Goal: Transaction & Acquisition: Purchase product/service

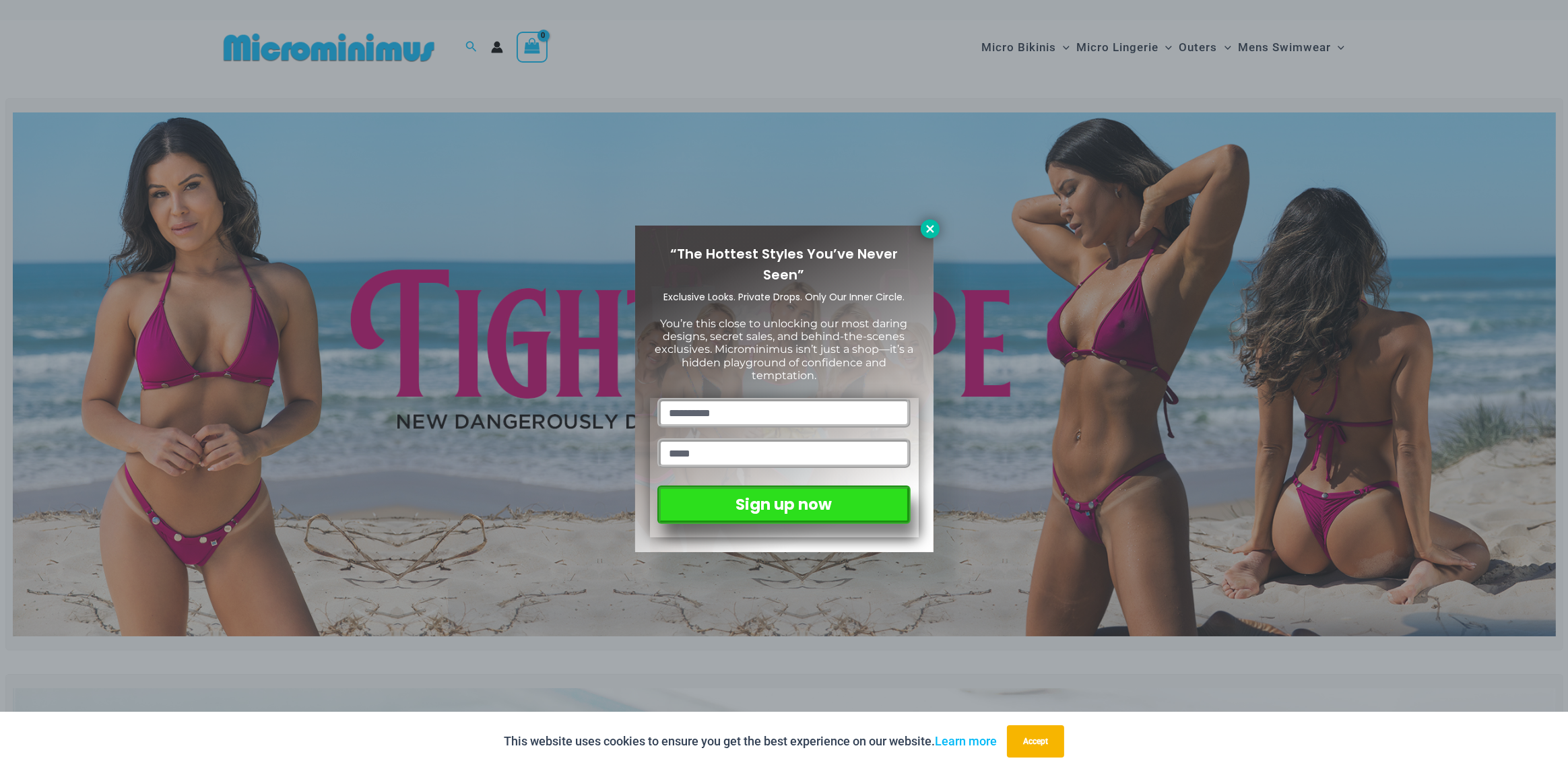
click at [929, 223] on icon at bounding box center [930, 228] width 12 height 12
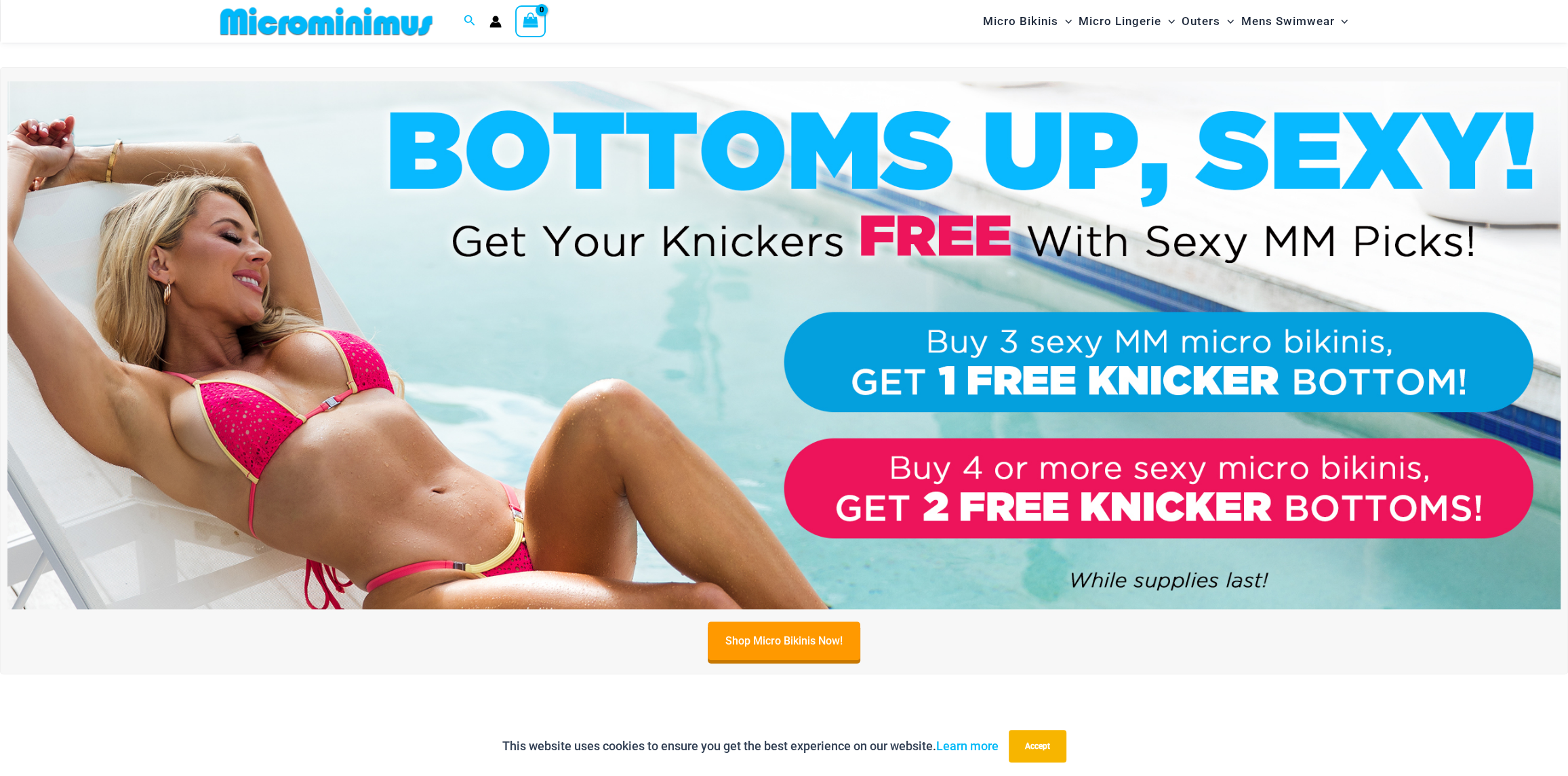
scroll to position [193, 0]
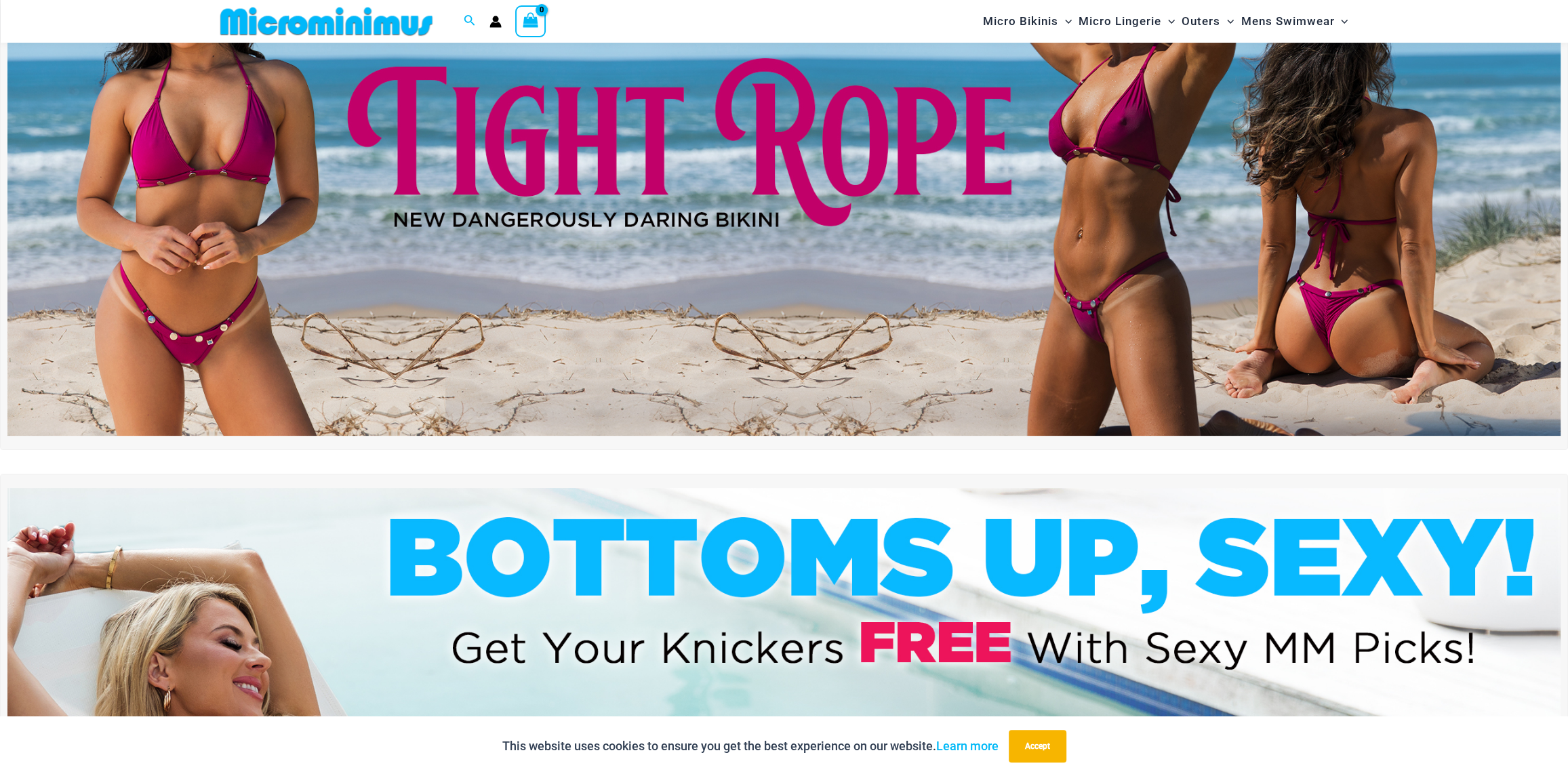
click at [707, 282] on img at bounding box center [784, 172] width 1553 height 527
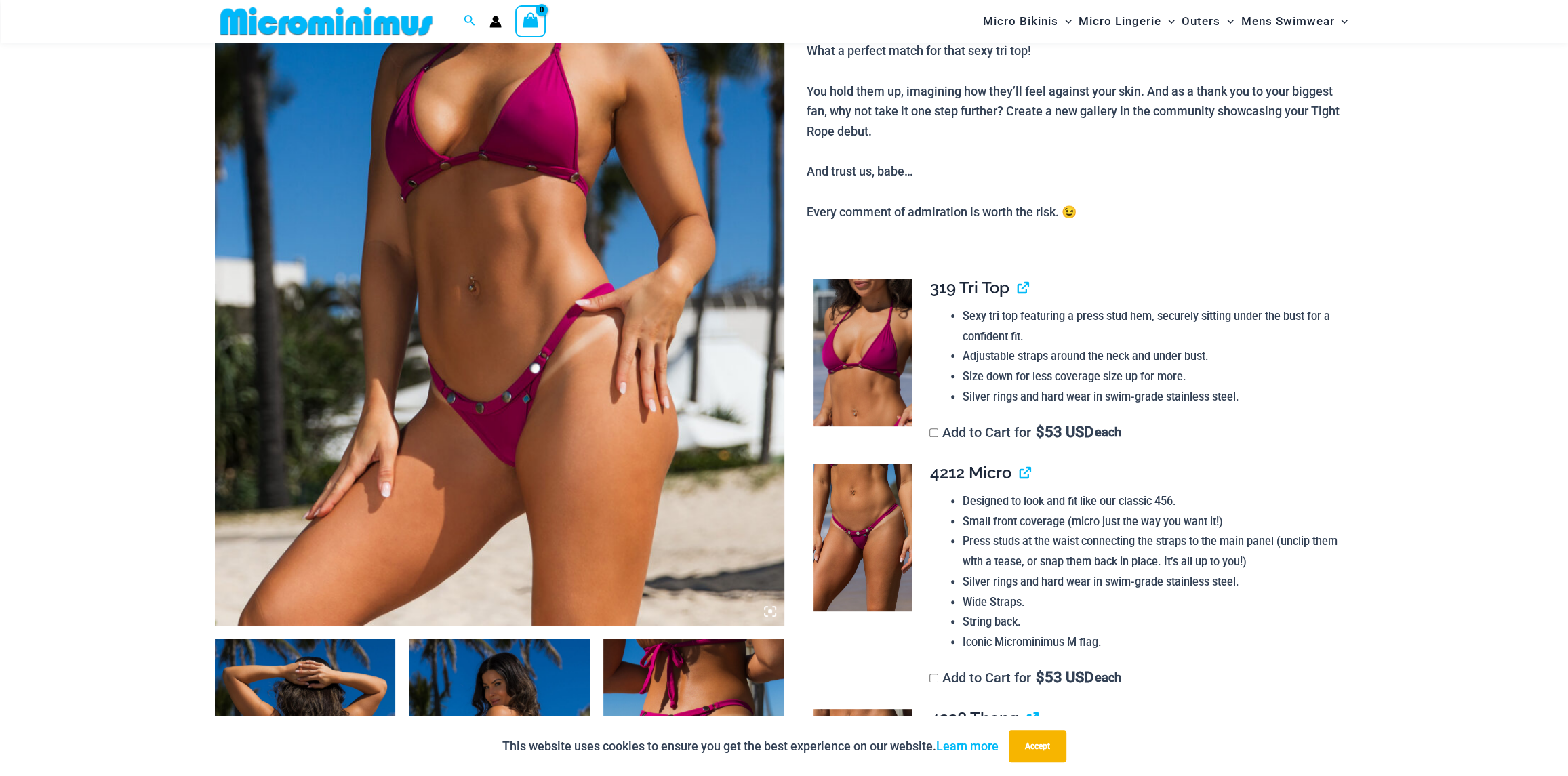
scroll to position [125, 0]
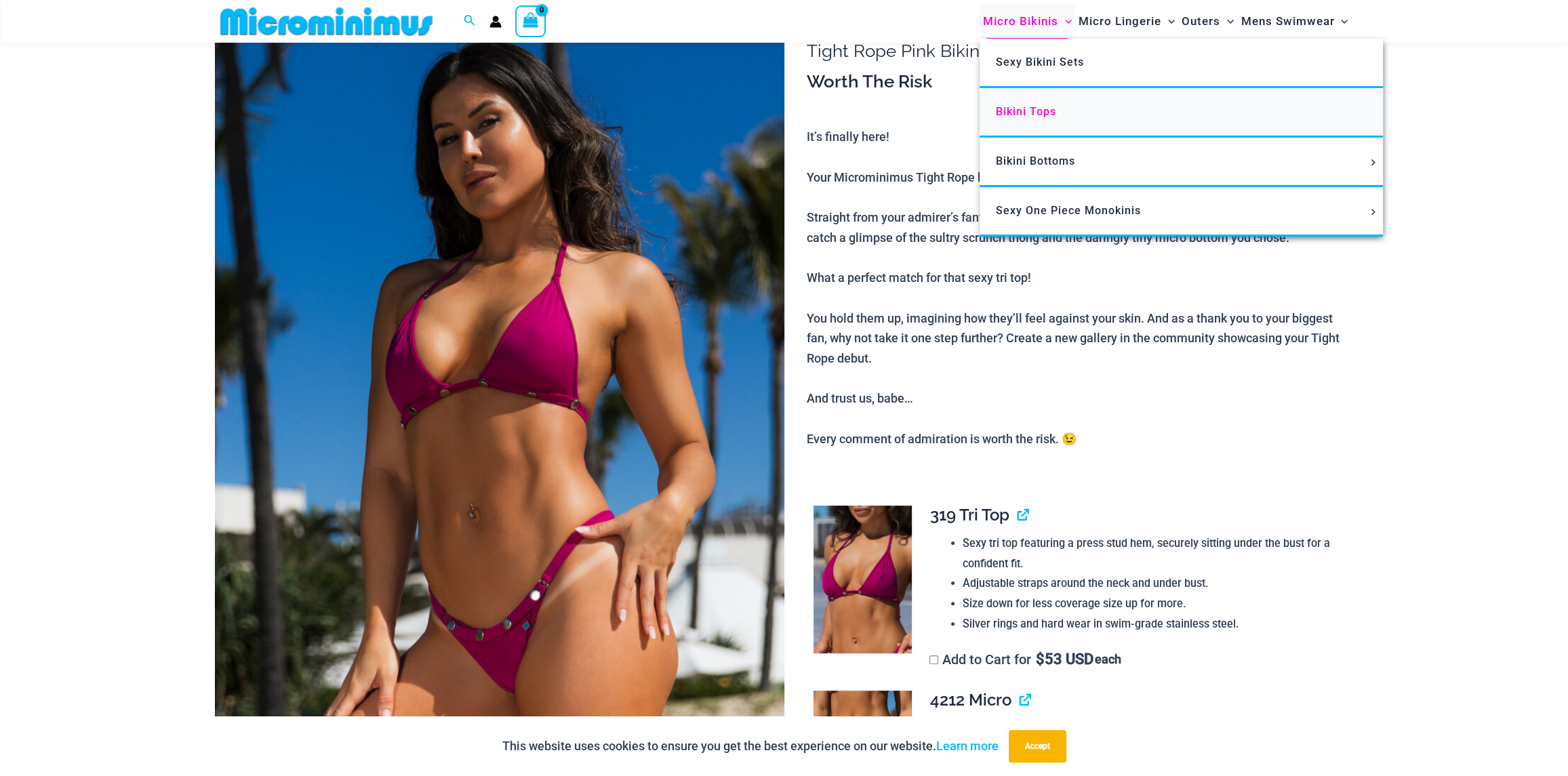
click at [1032, 112] on span "Bikini Tops" at bounding box center [1026, 112] width 61 height 13
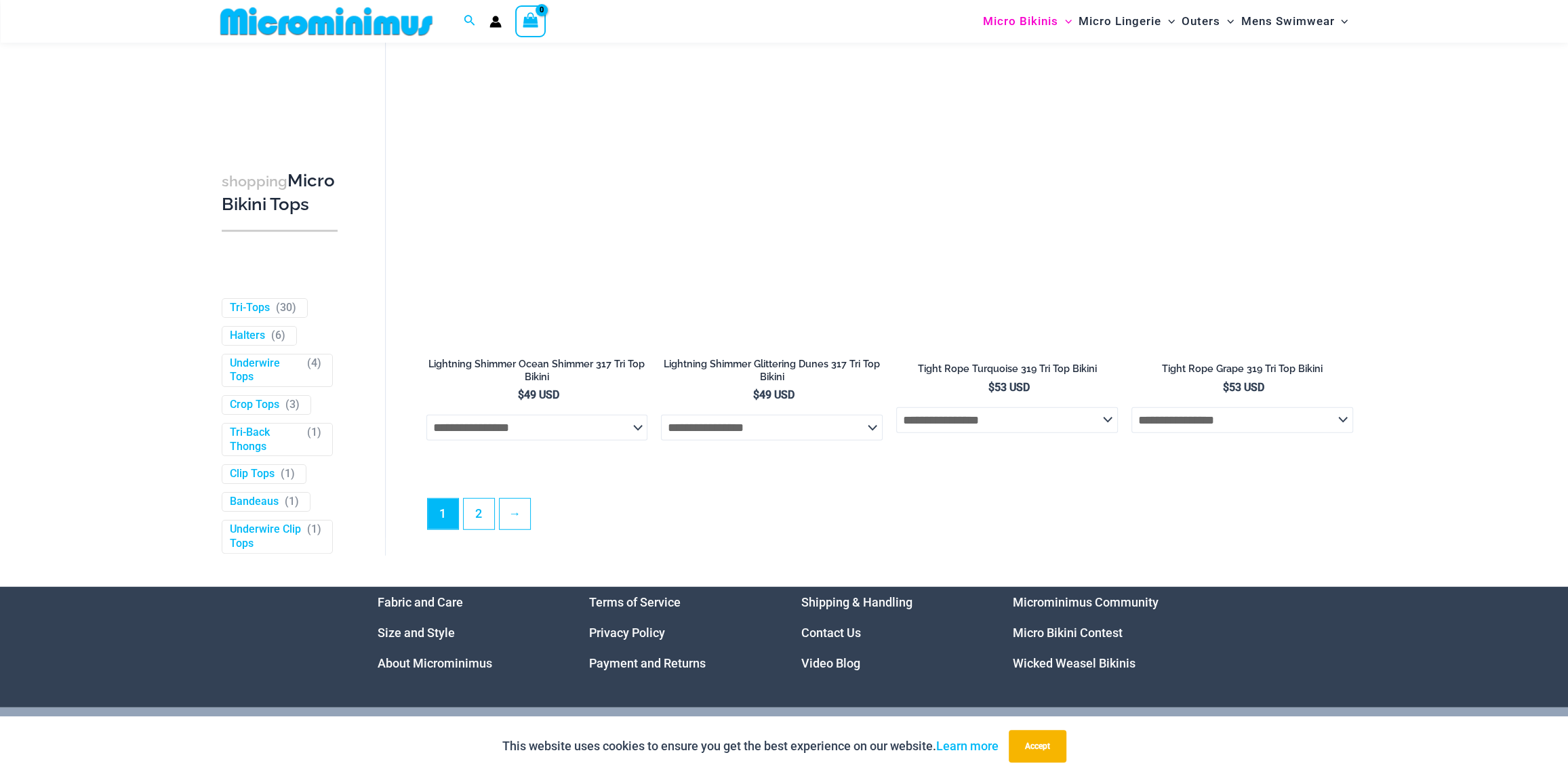
scroll to position [3910, 0]
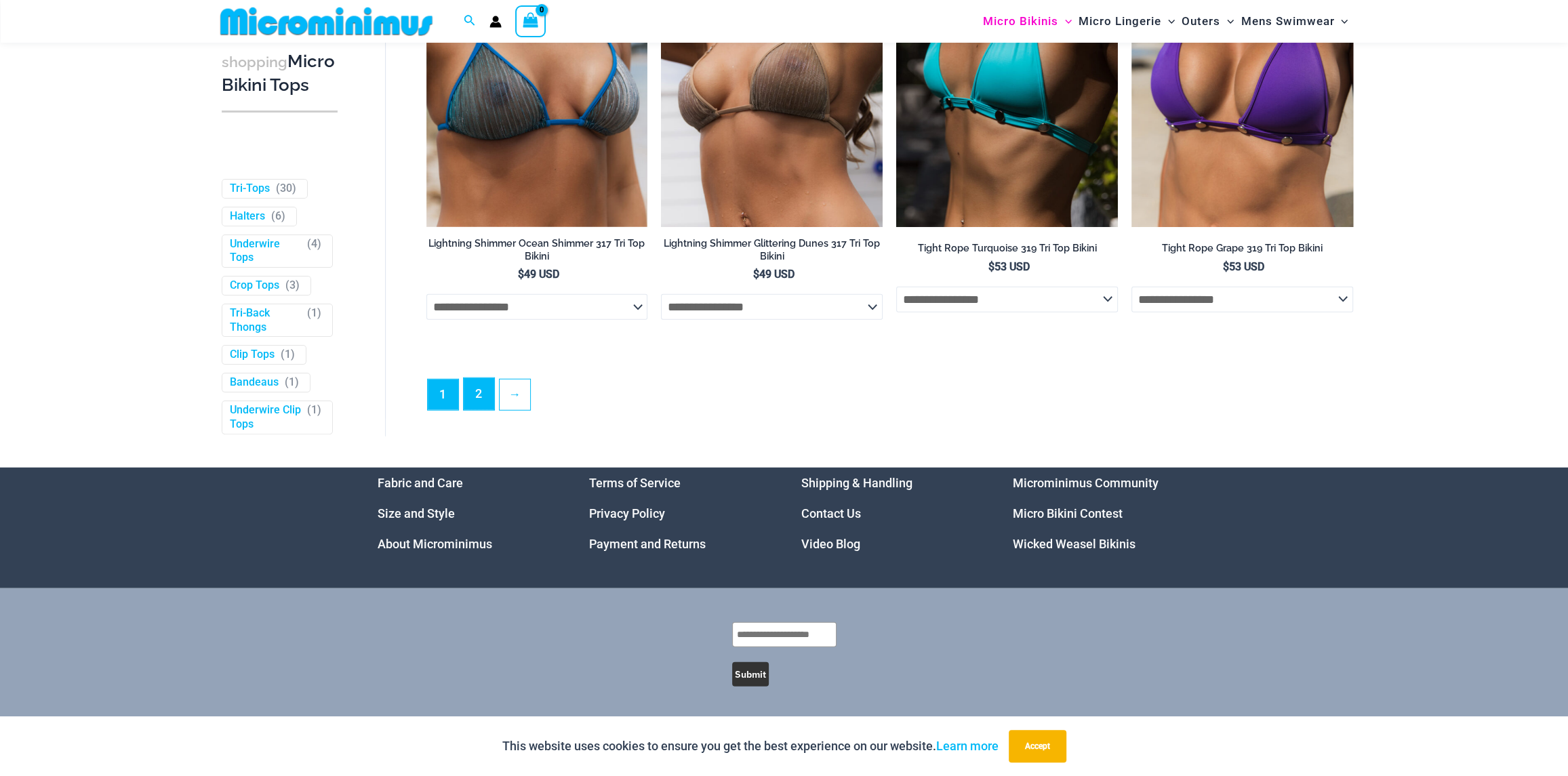
click at [473, 392] on link "2" at bounding box center [479, 394] width 30 height 32
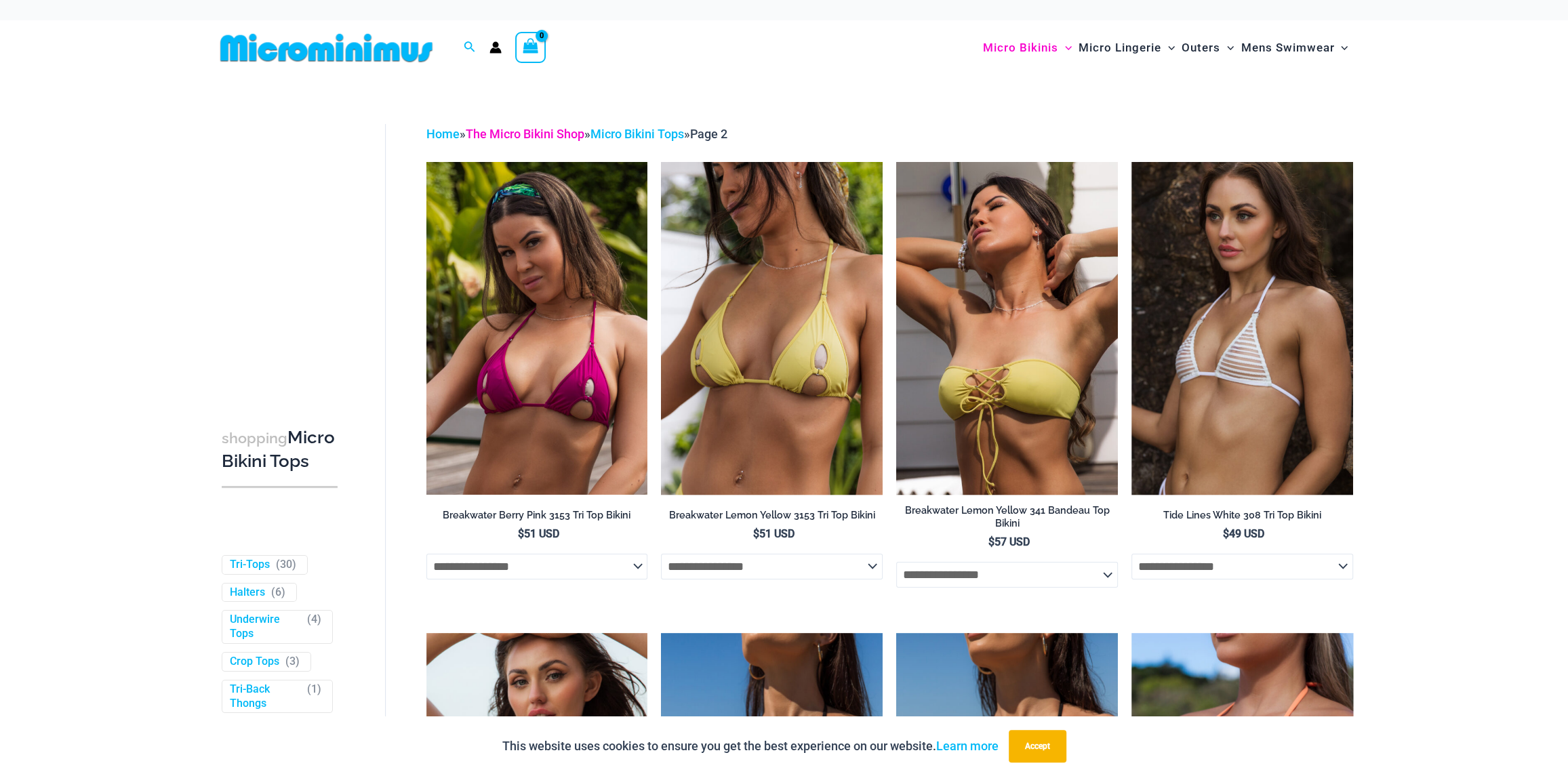
click at [549, 134] on link "The Micro Bikini Shop" at bounding box center [524, 133] width 118 height 14
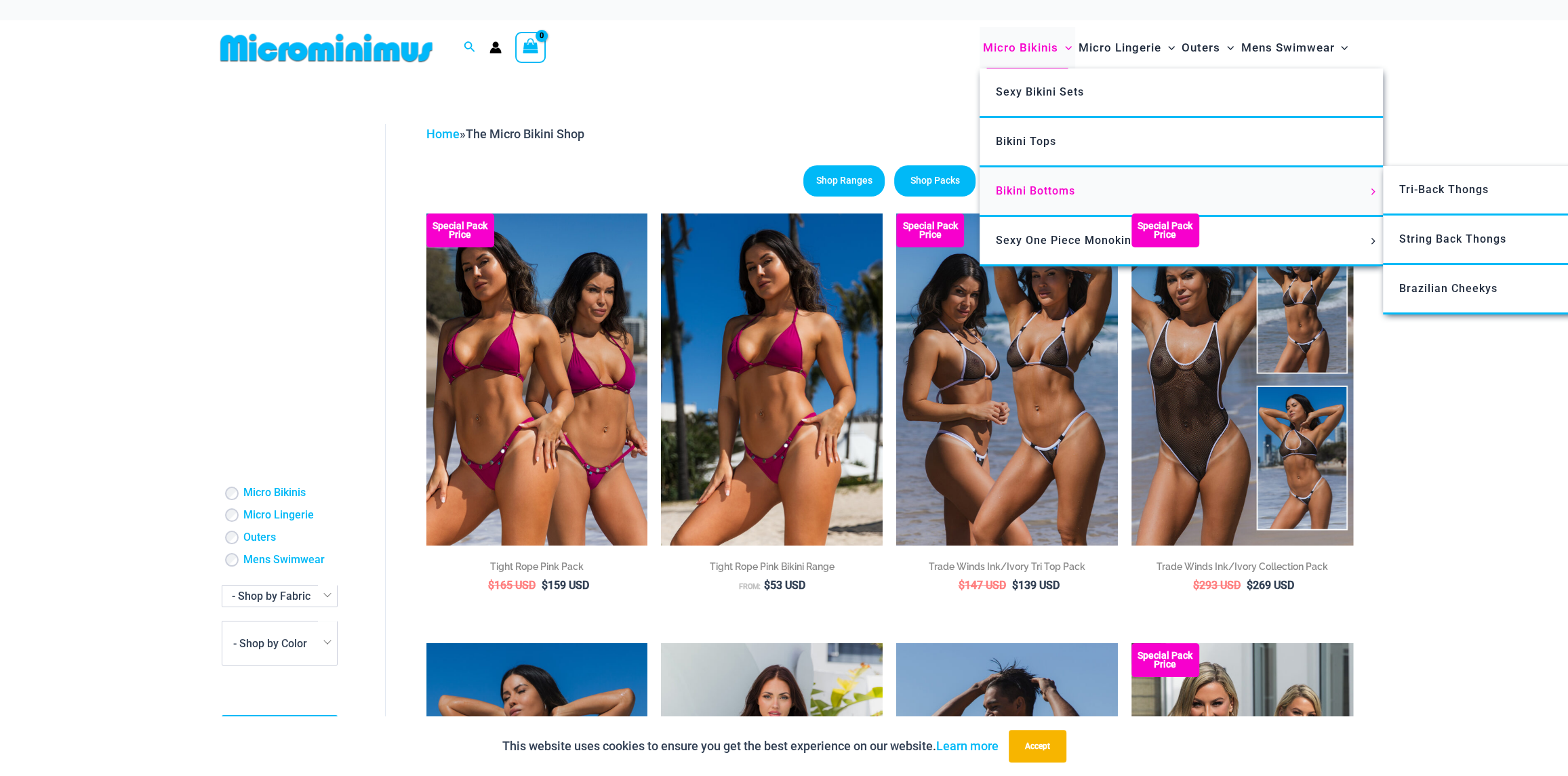
click at [1010, 198] on link "Bikini Bottoms" at bounding box center [1181, 192] width 404 height 49
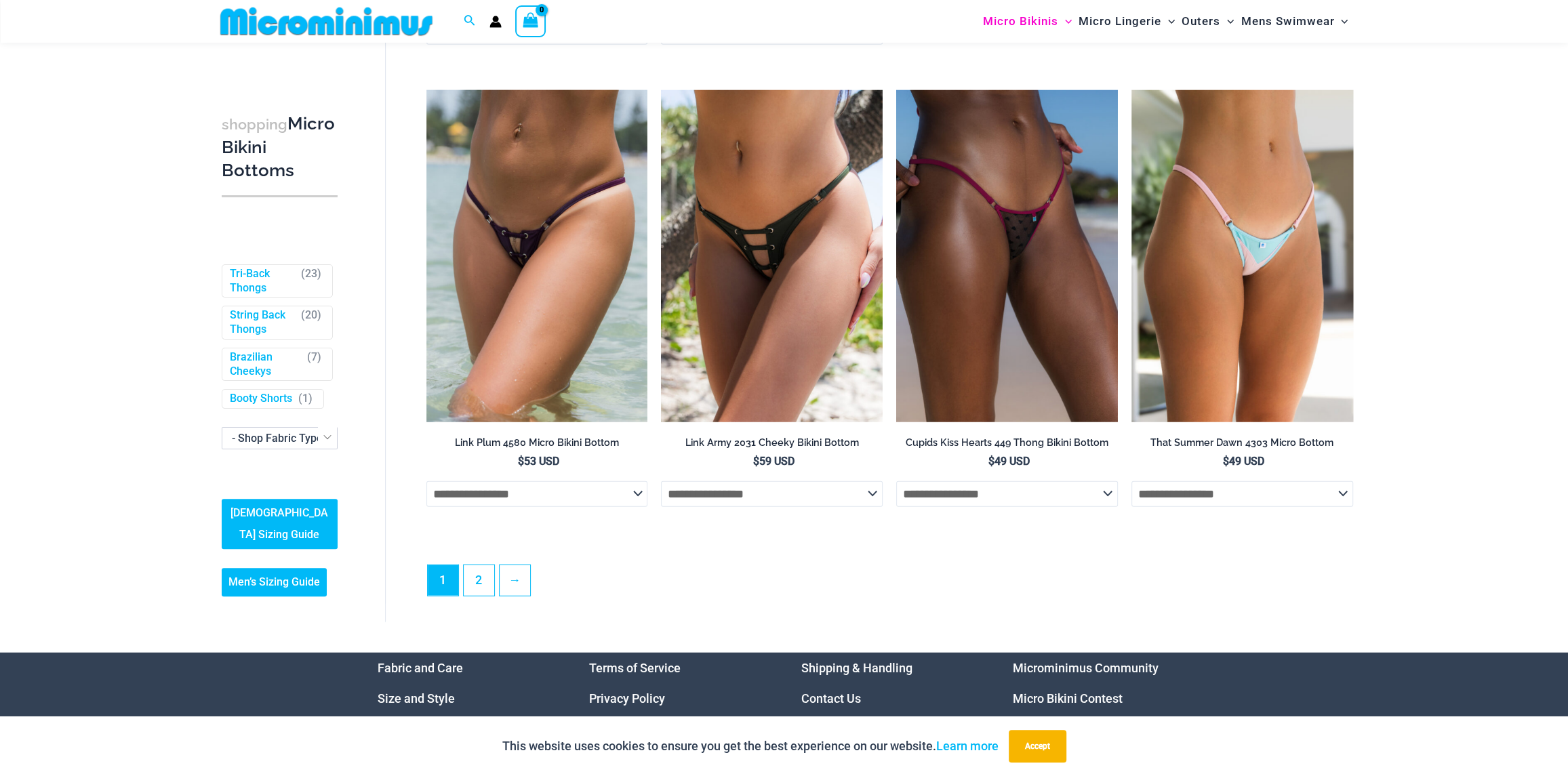
scroll to position [3919, 0]
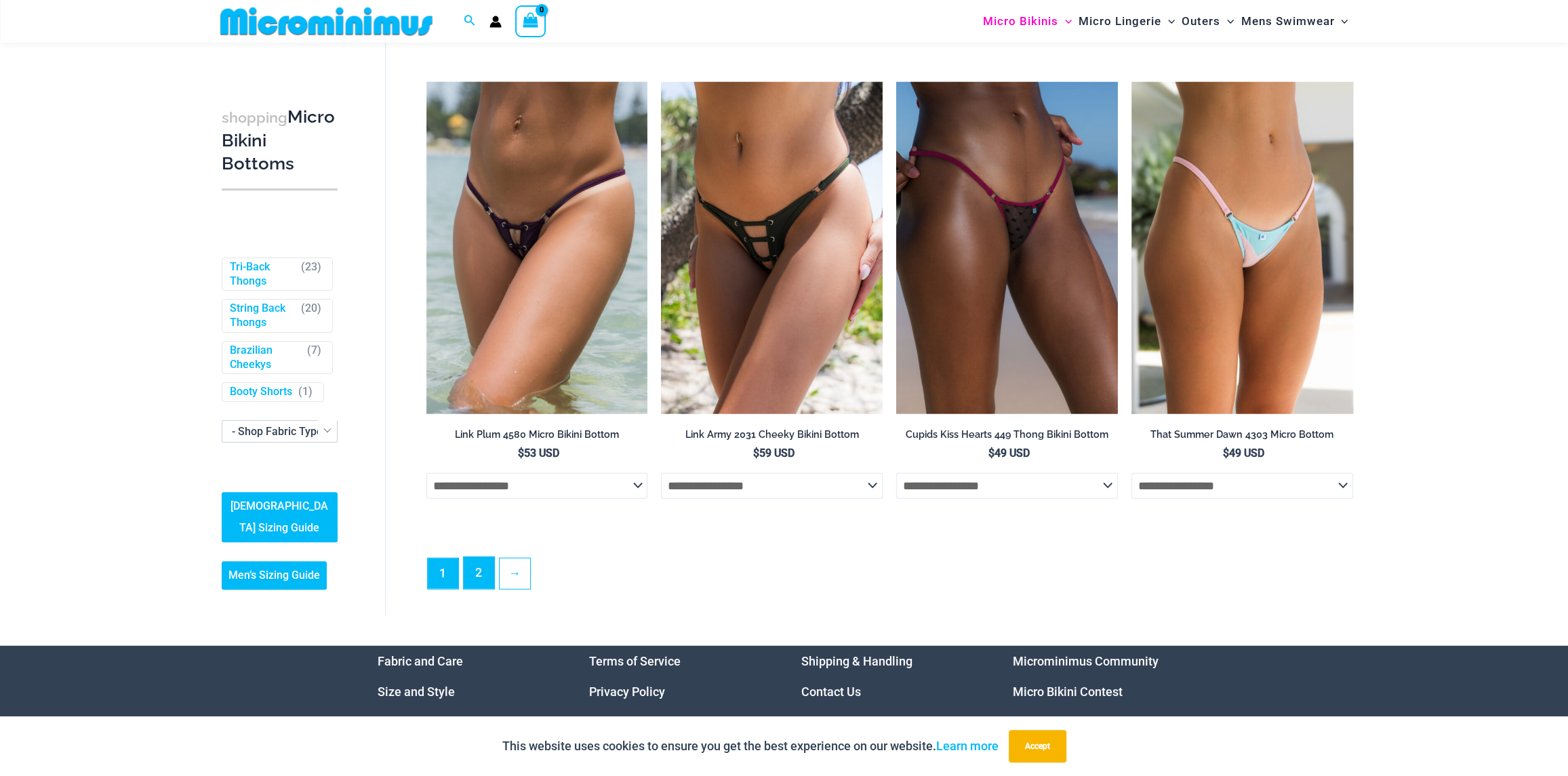
click at [485, 579] on link "2" at bounding box center [479, 573] width 30 height 32
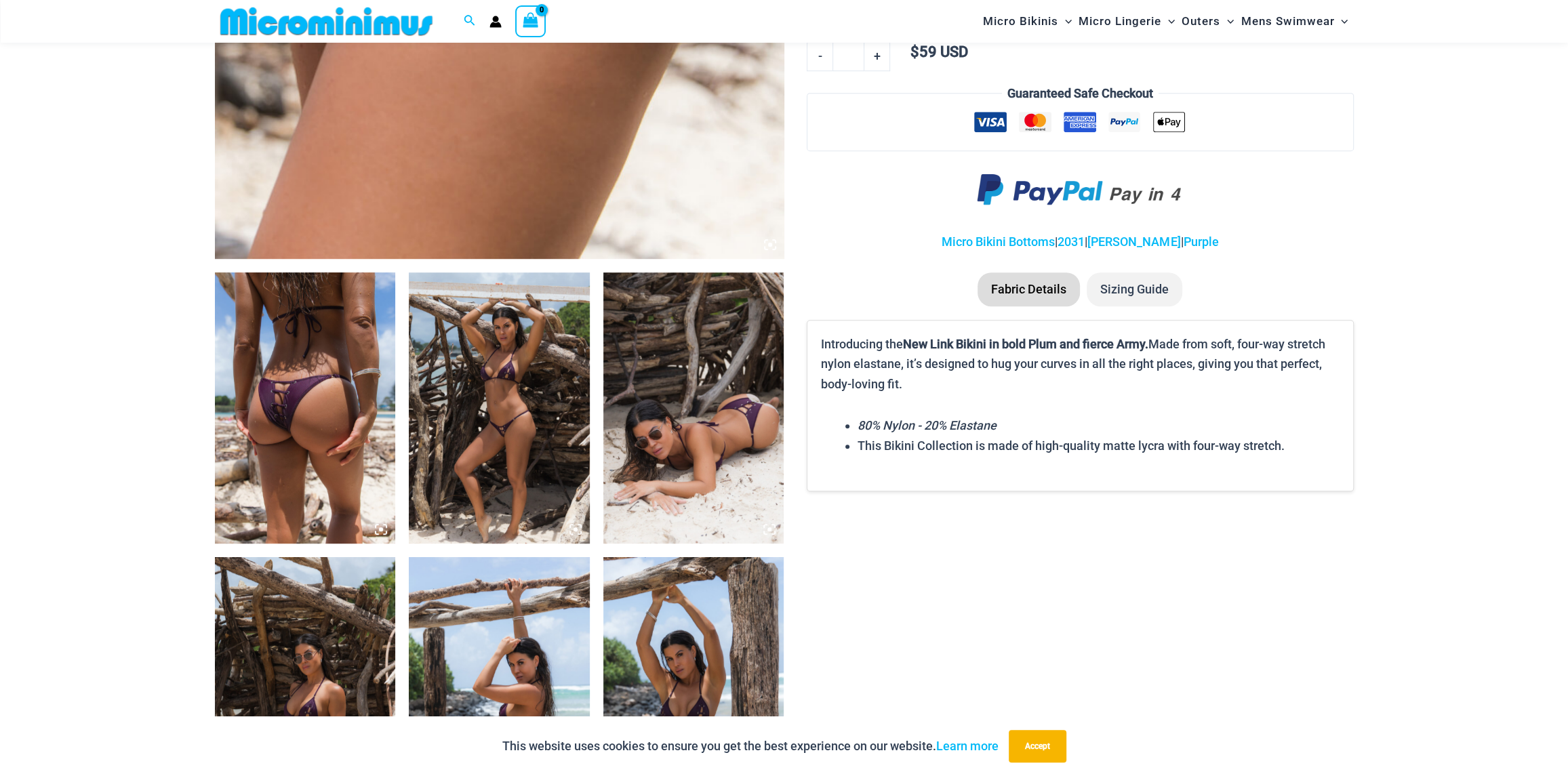
scroll to position [733, 0]
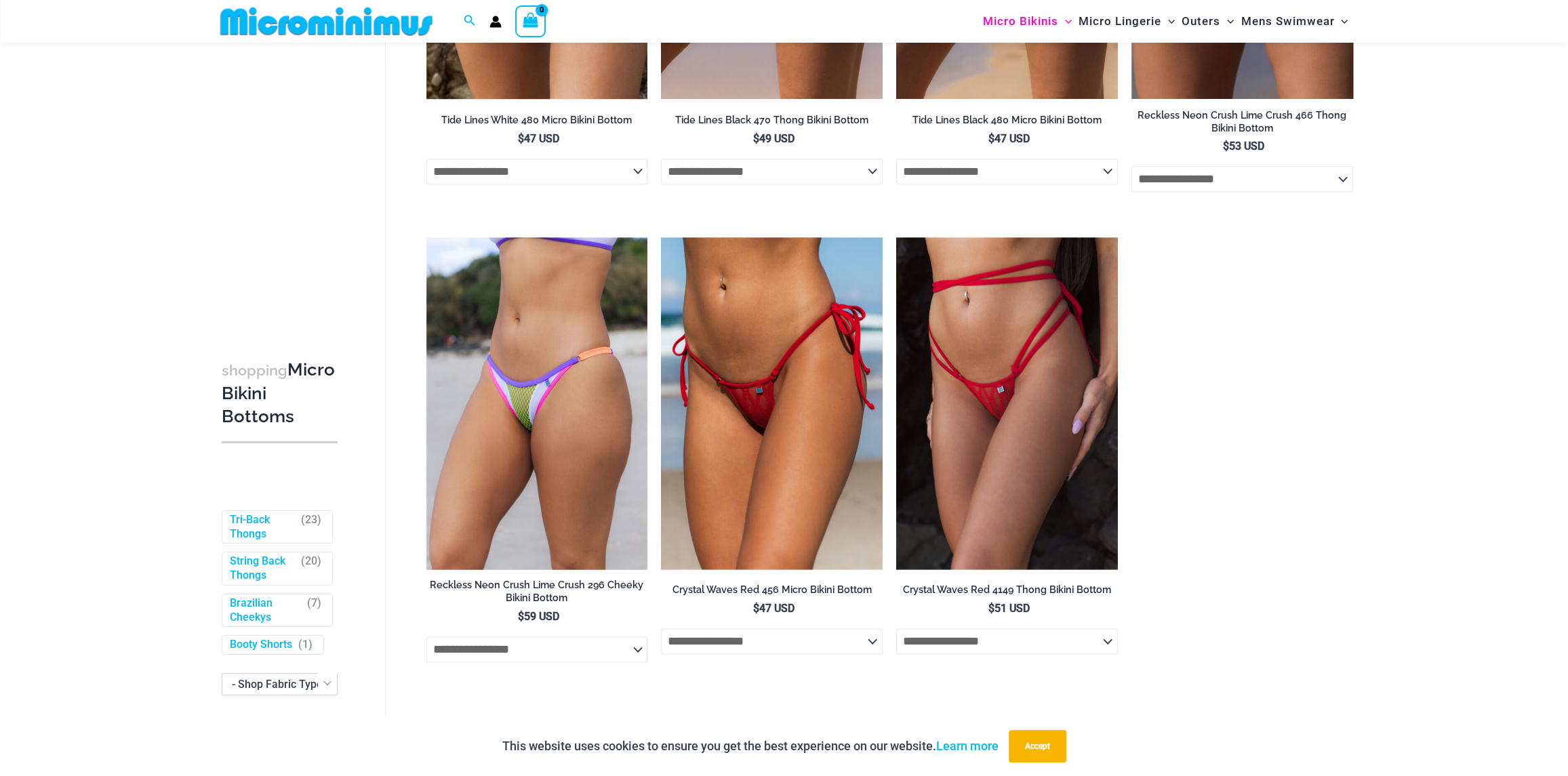
scroll to position [1819, 0]
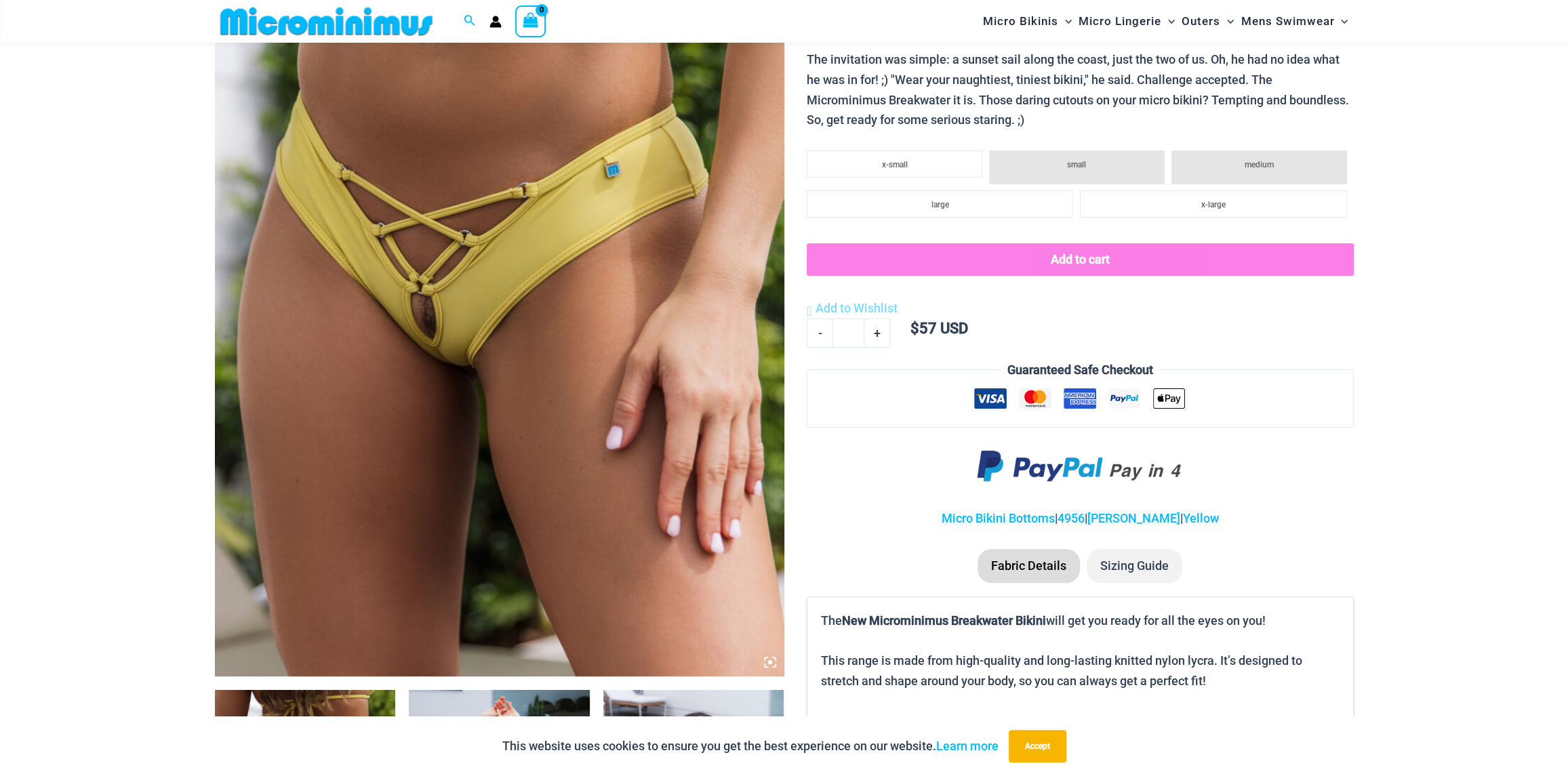
scroll to position [260, 0]
